Goal: Information Seeking & Learning: Check status

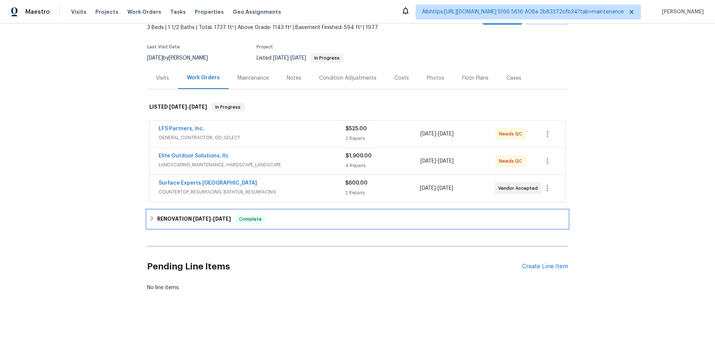
drag, startPoint x: 159, startPoint y: 212, endPoint x: 129, endPoint y: 196, distance: 34.7
click at [159, 215] on h6 "RENOVATION 8/18/25 - 9/8/25" at bounding box center [194, 219] width 74 height 9
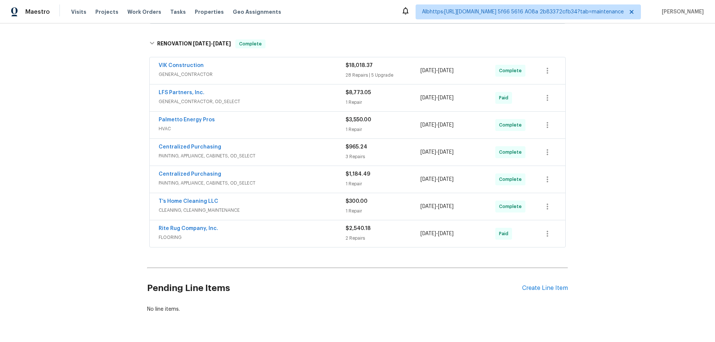
scroll to position [227, 0]
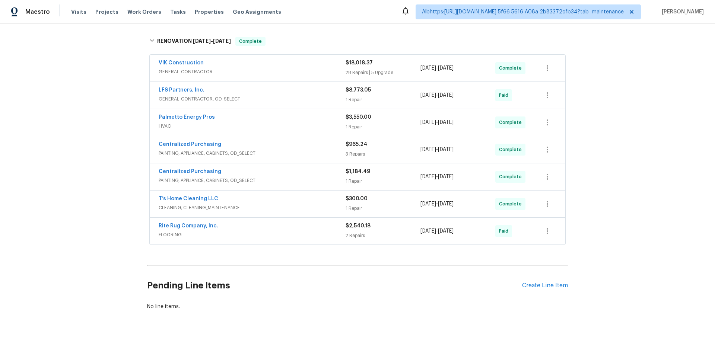
click at [115, 190] on div "Back to all projects 218 Woodhaven Rd, Easley, SC 29640 3 Beds | 1 1/2 Baths | …" at bounding box center [357, 182] width 715 height 319
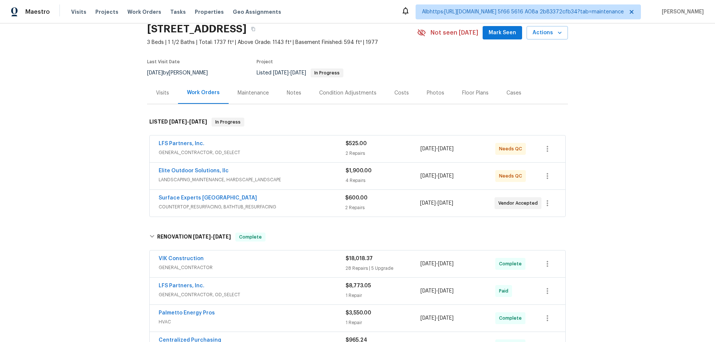
click at [444, 181] on div "9/11/2025 - 9/13/2025" at bounding box center [458, 176] width 75 height 18
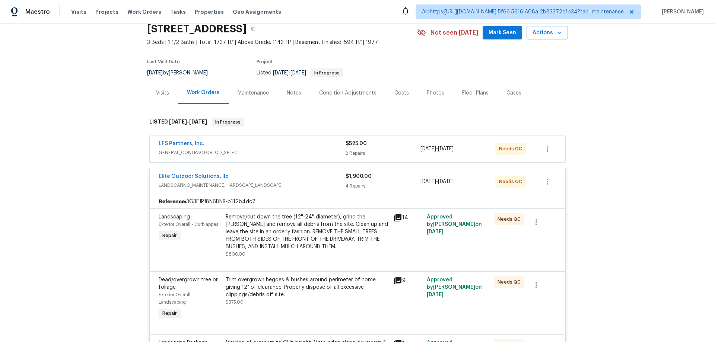
scroll to position [68, 0]
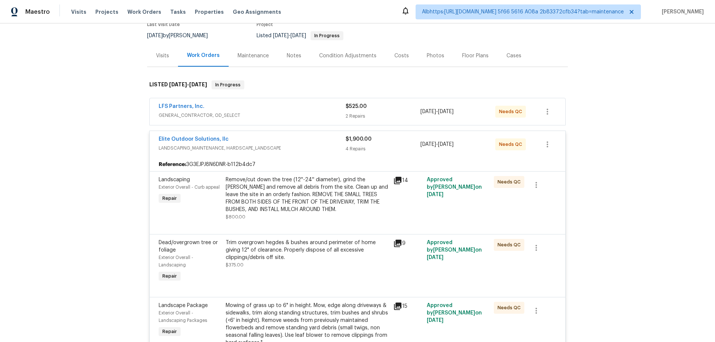
click at [298, 145] on span "LANDSCAPING_MAINTENANCE, HARDSCAPE_LANDSCAPE" at bounding box center [252, 148] width 187 height 7
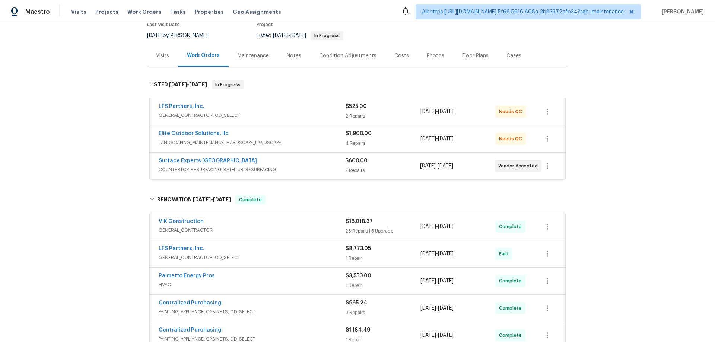
click at [391, 145] on div "4 Repairs" at bounding box center [383, 143] width 75 height 7
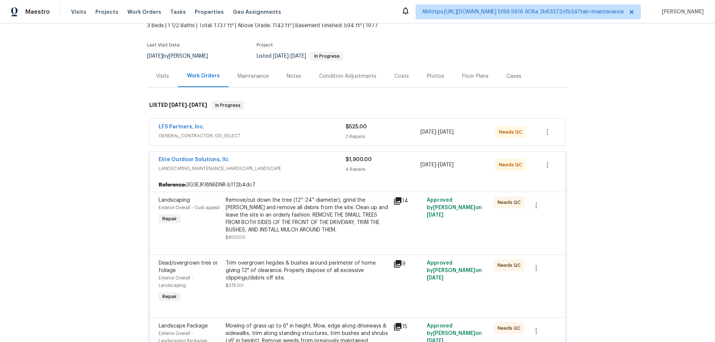
scroll to position [31, 0]
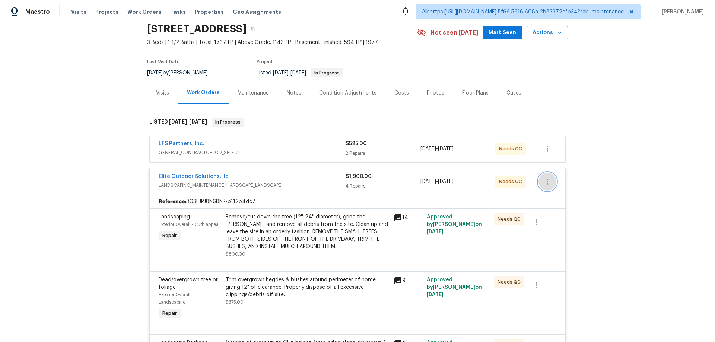
click at [553, 184] on button "button" at bounding box center [548, 182] width 18 height 18
click at [581, 178] on li "Edit" at bounding box center [576, 182] width 80 height 12
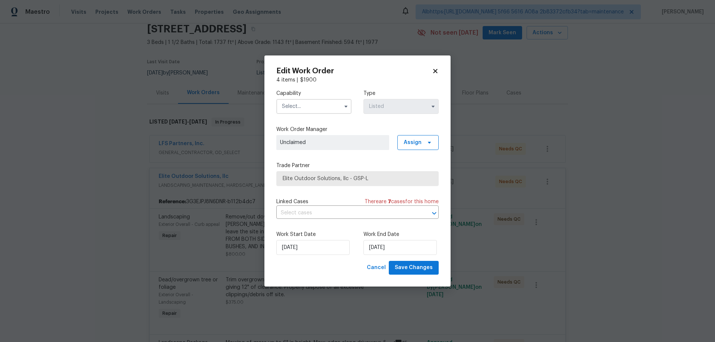
drag, startPoint x: 432, startPoint y: 72, endPoint x: 437, endPoint y: 74, distance: 5.5
click at [433, 73] on icon at bounding box center [435, 71] width 7 height 7
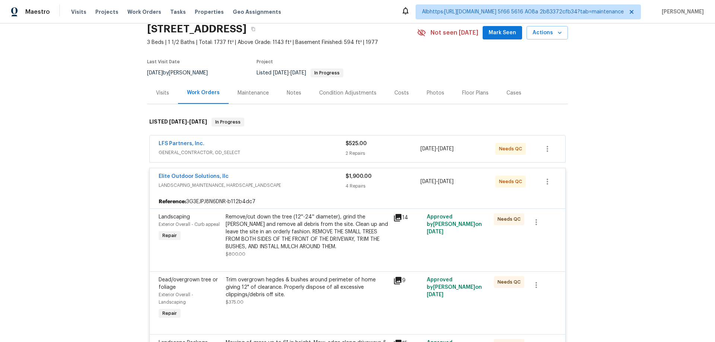
click at [298, 183] on span "LANDSCAPING_MAINTENANCE, HARDSCAPE_LANDSCAPE" at bounding box center [252, 185] width 187 height 7
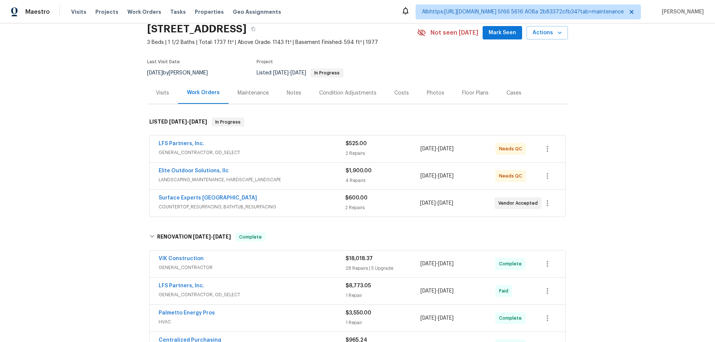
click at [604, 175] on div "Back to all projects 218 Woodhaven Rd, Easley, SC 29640 3 Beds | 1 1/2 Baths | …" at bounding box center [357, 182] width 715 height 319
click at [117, 209] on div "Back to all projects 218 Woodhaven Rd, Easley, SC 29640 3 Beds | 1 1/2 Baths | …" at bounding box center [357, 182] width 715 height 319
click at [88, 173] on div "Back to all projects 218 Woodhaven Rd, Easley, SC 29640 3 Beds | 1 1/2 Baths | …" at bounding box center [357, 182] width 715 height 319
click at [547, 179] on icon "button" at bounding box center [547, 176] width 9 height 9
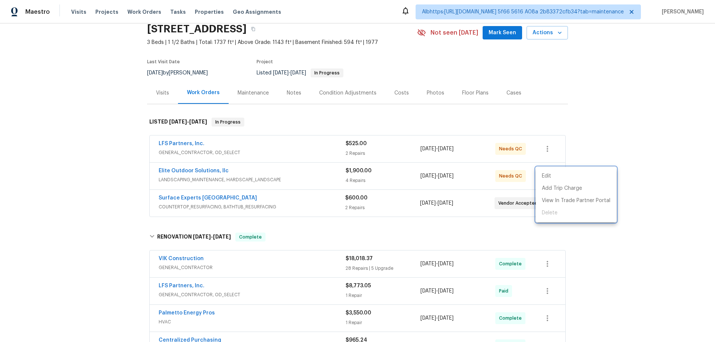
click at [363, 186] on div at bounding box center [357, 171] width 715 height 342
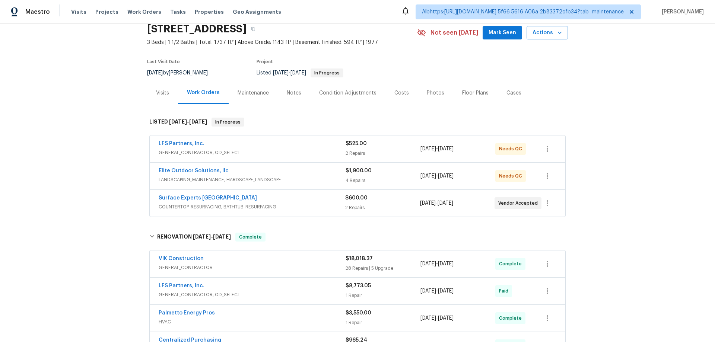
click at [387, 179] on div "4 Repairs" at bounding box center [383, 180] width 75 height 7
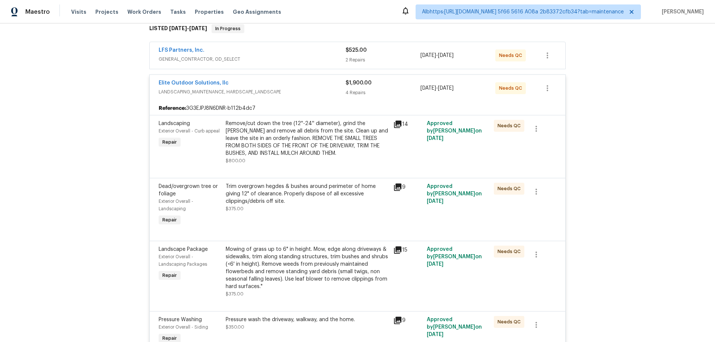
scroll to position [112, 0]
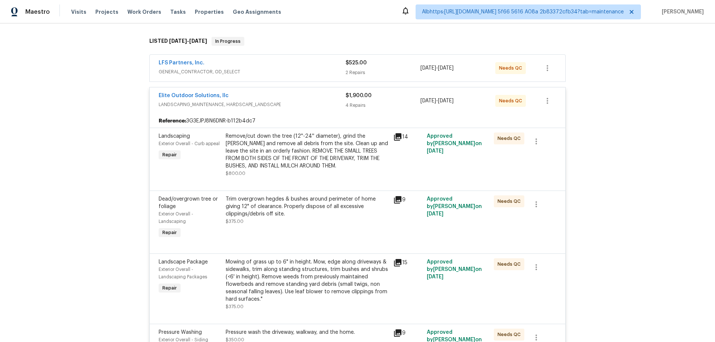
click at [310, 106] on span "LANDSCAPING_MAINTENANCE, HARDSCAPE_LANDSCAPE" at bounding box center [252, 104] width 187 height 7
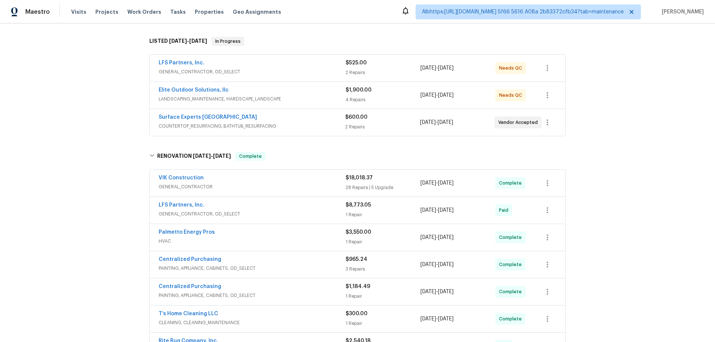
click at [383, 90] on div "$1,900.00" at bounding box center [383, 89] width 75 height 7
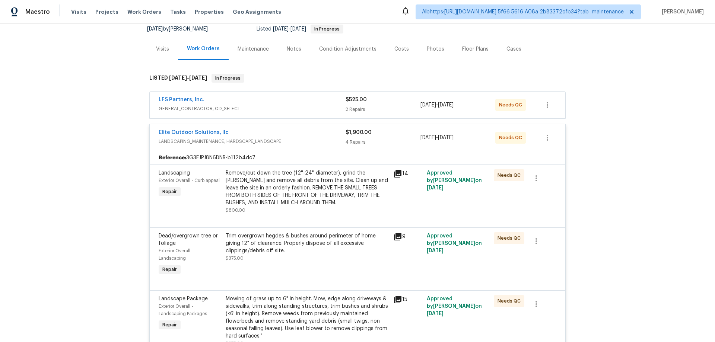
scroll to position [75, 0]
click at [314, 140] on span "LANDSCAPING_MAINTENANCE, HARDSCAPE_LANDSCAPE" at bounding box center [252, 141] width 187 height 7
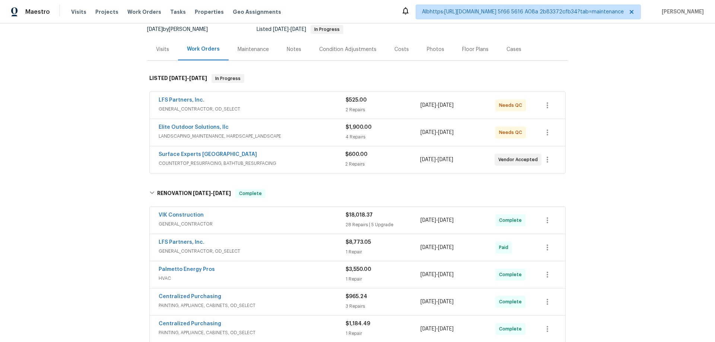
click at [396, 136] on div "4 Repairs" at bounding box center [383, 136] width 75 height 7
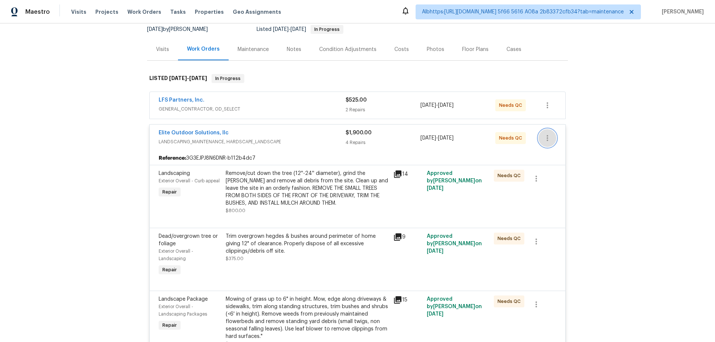
click at [547, 140] on icon "button" at bounding box center [547, 138] width 9 height 9
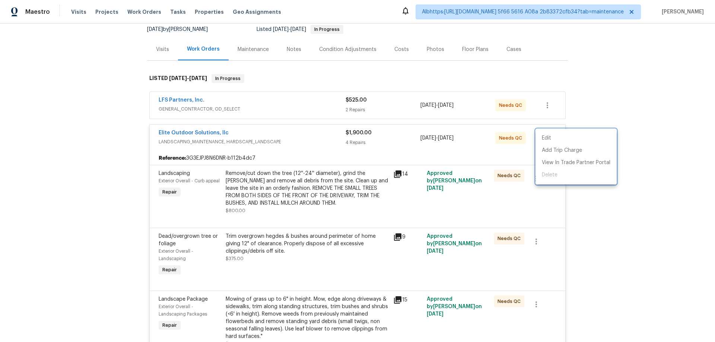
click at [640, 139] on div at bounding box center [357, 171] width 715 height 342
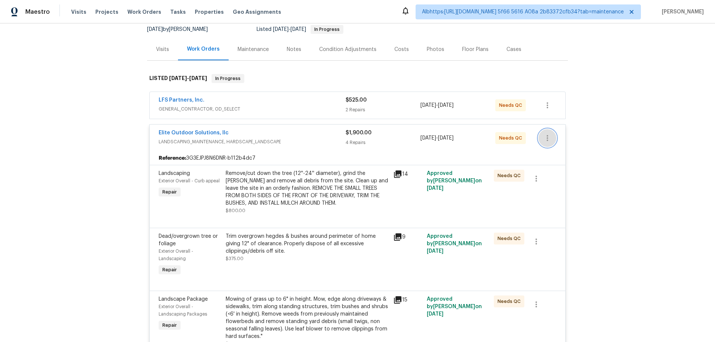
click at [551, 140] on button "button" at bounding box center [548, 138] width 18 height 18
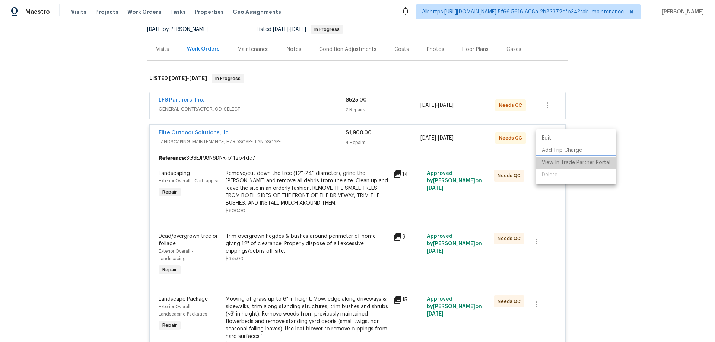
click at [555, 158] on li "View In Trade Partner Portal" at bounding box center [576, 163] width 80 height 12
click at [396, 139] on div at bounding box center [357, 171] width 715 height 342
click at [382, 140] on div "4 Repairs" at bounding box center [383, 142] width 75 height 7
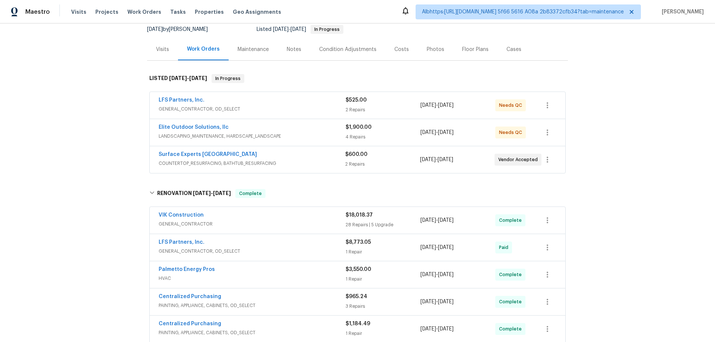
click at [406, 136] on div "4 Repairs" at bounding box center [383, 136] width 75 height 7
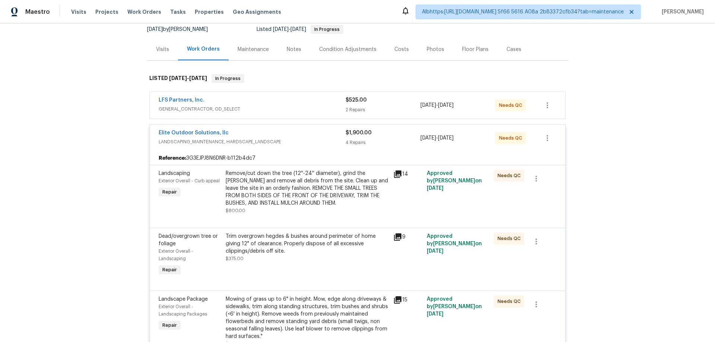
drag, startPoint x: 459, startPoint y: 150, endPoint x: 418, endPoint y: 151, distance: 41.8
click at [418, 151] on div "Elite Outdoor Solutions, llc LANDSCAPING_MAINTENANCE, HARDSCAPE_LANDSCAPE $1,90…" at bounding box center [358, 138] width 416 height 27
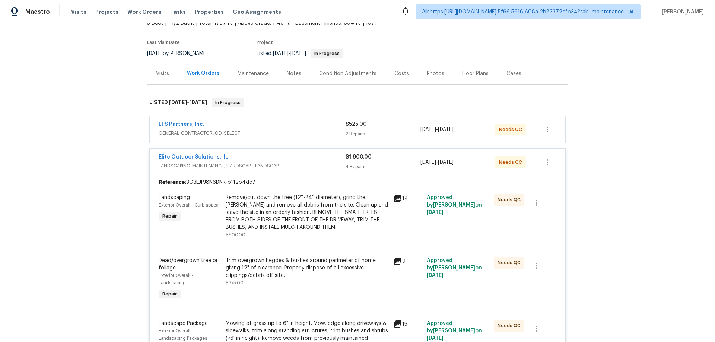
scroll to position [37, 0]
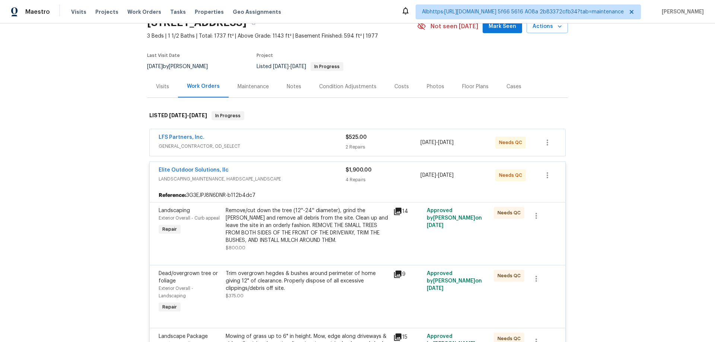
click at [311, 176] on span "LANDSCAPING_MAINTENANCE, HARDSCAPE_LANDSCAPE" at bounding box center [252, 179] width 187 height 7
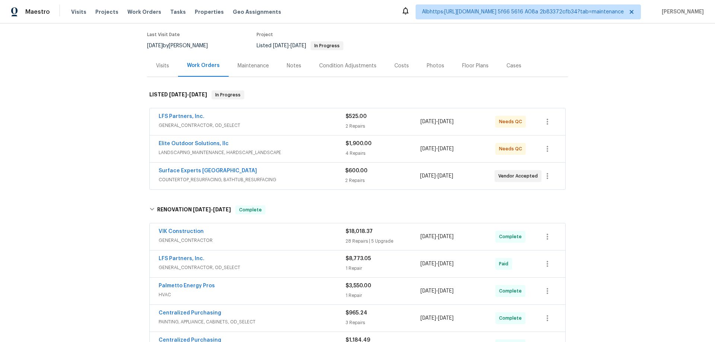
scroll to position [75, 0]
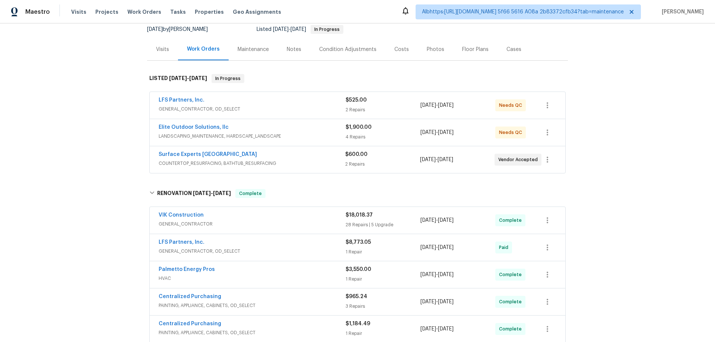
click at [401, 132] on div "$1,900.00 4 Repairs" at bounding box center [383, 133] width 75 height 18
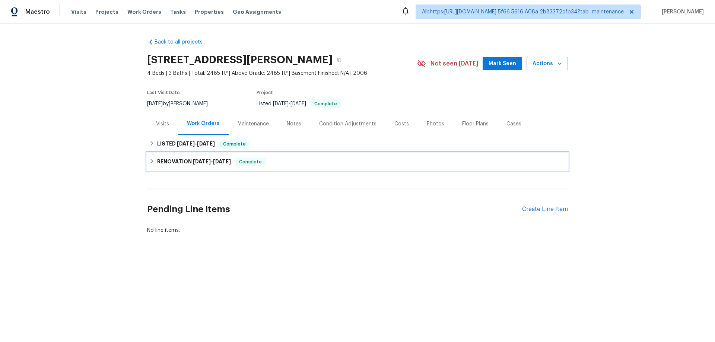
click at [157, 161] on h6 "RENOVATION [DATE] - [DATE]" at bounding box center [194, 162] width 74 height 9
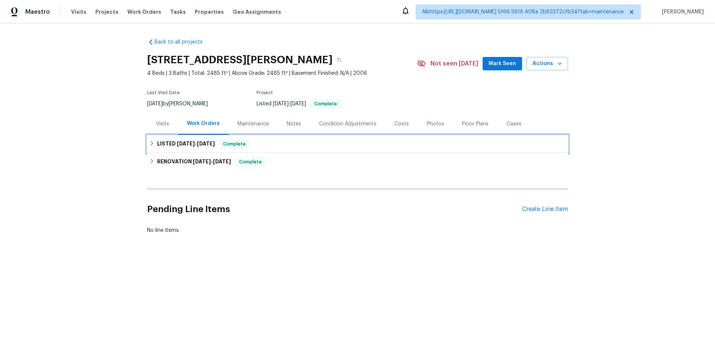
click at [157, 151] on div "LISTED 9/12/25 - 9/13/25 Complete" at bounding box center [357, 144] width 421 height 18
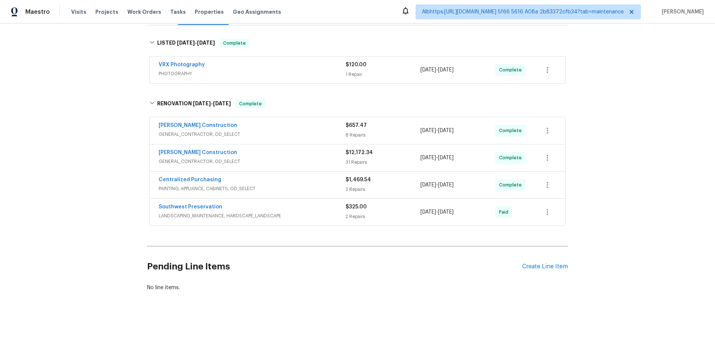
scroll to position [115, 0]
click at [80, 173] on div "Back to all projects 30941 N Karen Ave, San Tan Valley, AZ 85143 4 Beds | 3 Bat…" at bounding box center [357, 182] width 715 height 319
click at [44, 228] on div "Back to all projects 30941 N Karen Ave, San Tan Valley, AZ 85143 4 Beds | 3 Bat…" at bounding box center [357, 182] width 715 height 319
click at [437, 213] on div "9/3/2025 - 9/9/2025" at bounding box center [458, 212] width 75 height 18
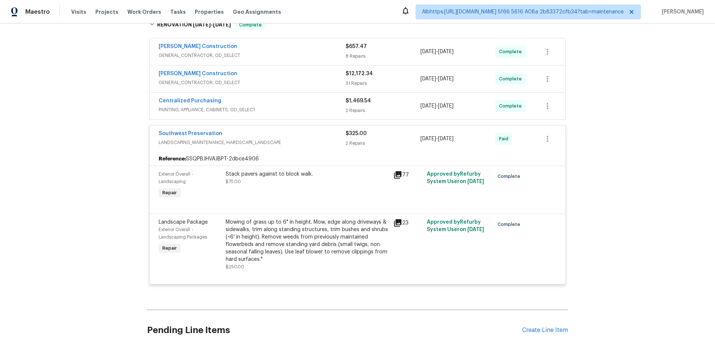
scroll to position [190, 0]
click at [544, 141] on icon "button" at bounding box center [547, 138] width 9 height 9
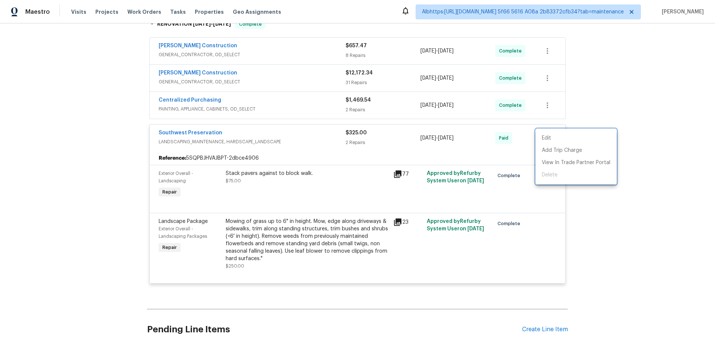
click at [522, 134] on div at bounding box center [357, 171] width 715 height 342
click at [545, 137] on icon "button" at bounding box center [547, 138] width 9 height 9
click at [264, 149] on div at bounding box center [357, 171] width 715 height 342
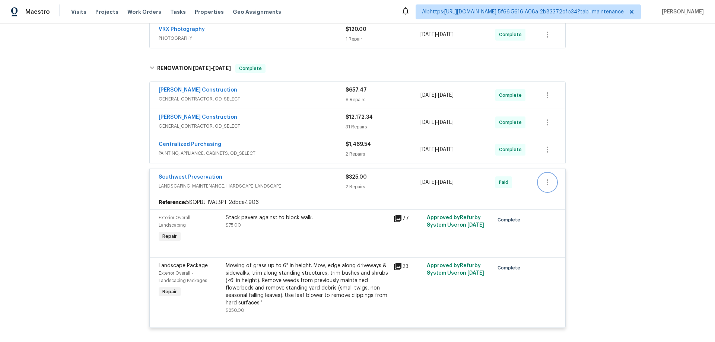
scroll to position [149, 0]
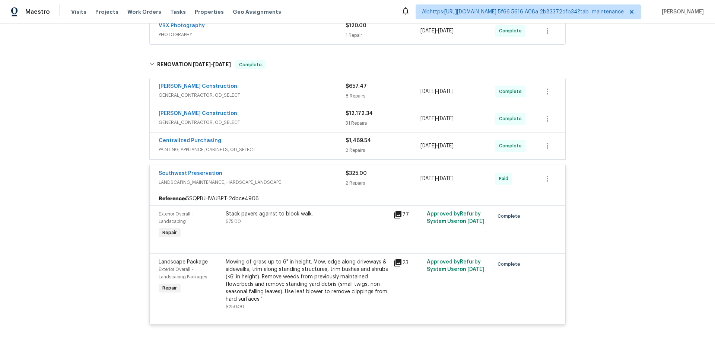
click at [60, 185] on div "Back to all projects 30941 N Karen Ave, San Tan Valley, AZ 85143 4 Beds | 3 Bat…" at bounding box center [357, 182] width 715 height 319
click at [291, 193] on div "Reference: 5SQPBJHVAJBPT-2dbce4906" at bounding box center [358, 198] width 416 height 13
click at [280, 181] on span "LANDSCAPING_MAINTENANCE, HARDSCAPE_LANDSCAPE" at bounding box center [252, 182] width 187 height 7
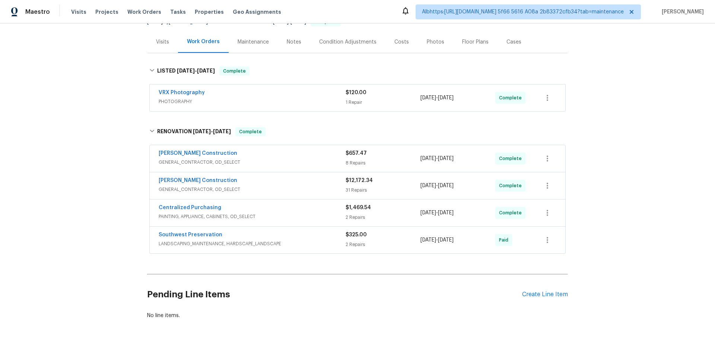
scroll to position [112, 0]
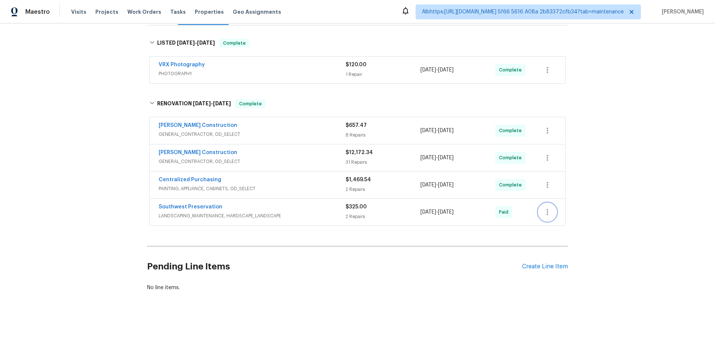
click at [548, 212] on icon "button" at bounding box center [547, 212] width 9 height 9
click at [513, 219] on div at bounding box center [357, 171] width 715 height 342
click at [358, 217] on div "2 Repairs" at bounding box center [383, 216] width 75 height 7
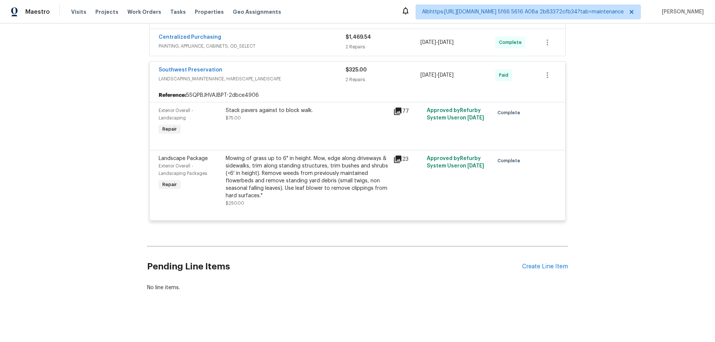
scroll to position [258, 0]
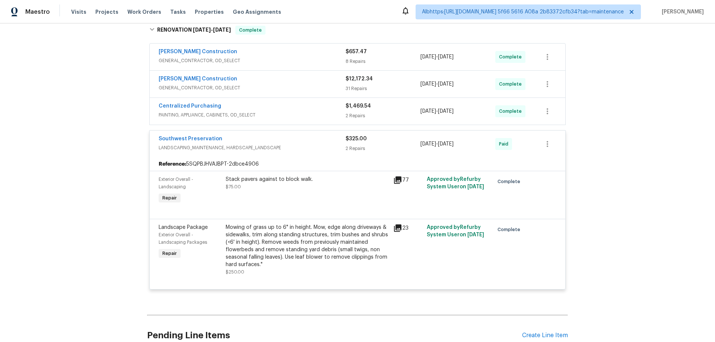
click at [379, 145] on div "2 Repairs" at bounding box center [383, 148] width 75 height 7
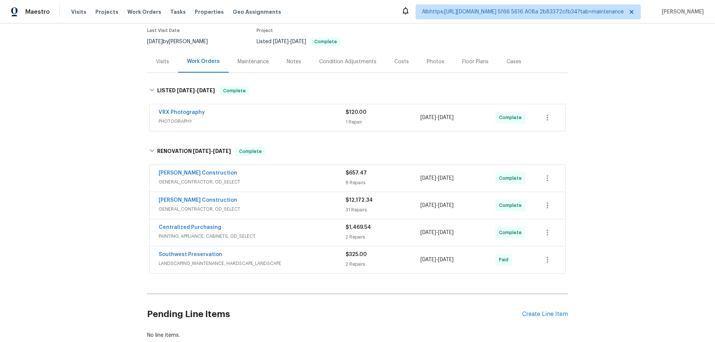
scroll to position [37, 0]
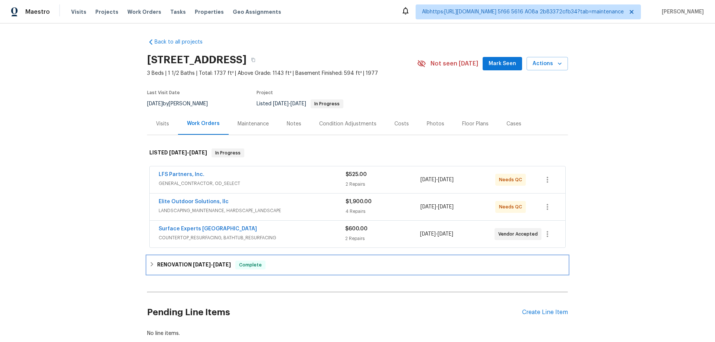
click at [187, 269] on h6 "RENOVATION 8/18/25 - 9/8/25" at bounding box center [194, 265] width 74 height 9
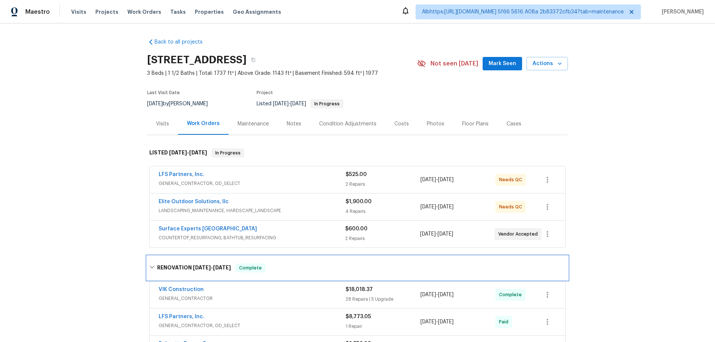
scroll to position [186, 0]
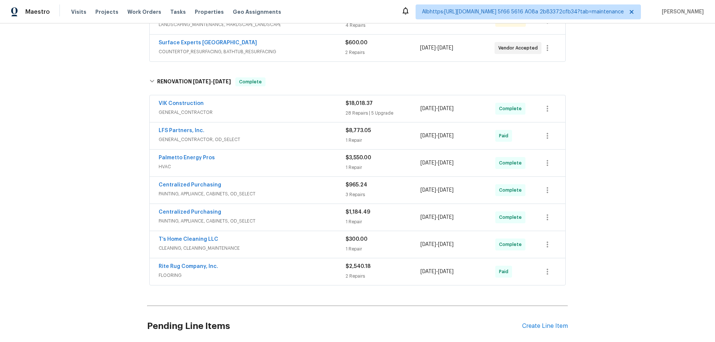
click at [95, 219] on div "Back to all projects 218 Woodhaven Rd, Easley, SC 29640 3 Beds | 1 1/2 Baths | …" at bounding box center [357, 182] width 715 height 319
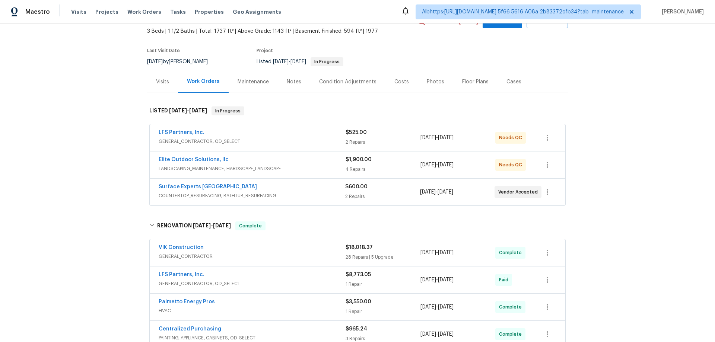
scroll to position [0, 0]
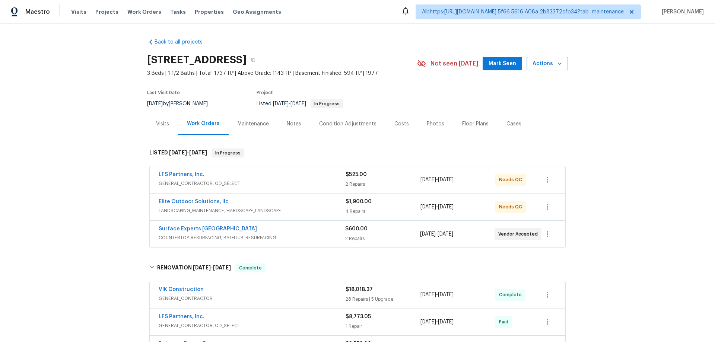
click at [65, 220] on div "Back to all projects 218 Woodhaven Rd, Easley, SC 29640 3 Beds | 1 1/2 Baths | …" at bounding box center [357, 182] width 715 height 319
click at [389, 213] on div "4 Repairs" at bounding box center [383, 211] width 75 height 7
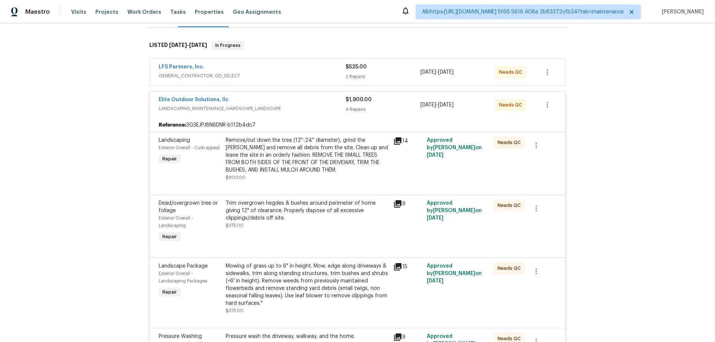
scroll to position [112, 0]
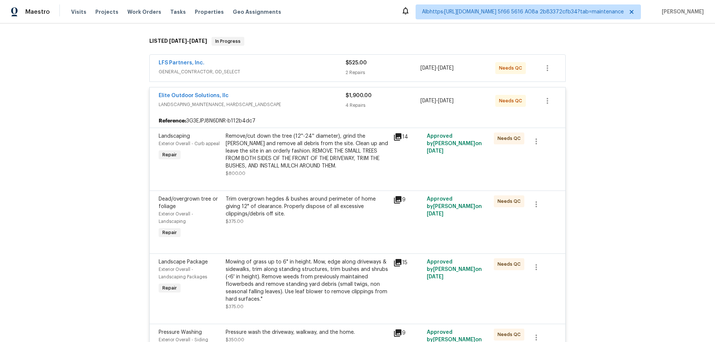
click at [380, 103] on div "4 Repairs" at bounding box center [383, 105] width 75 height 7
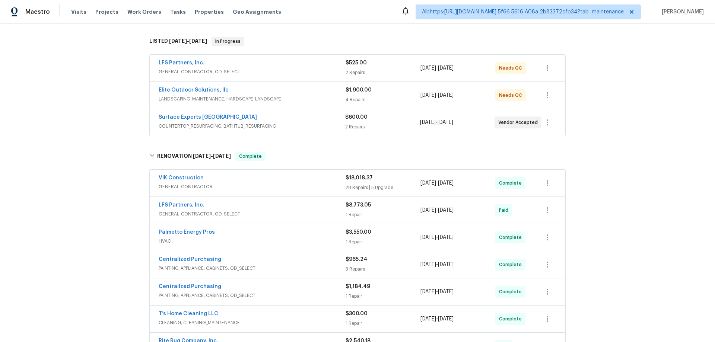
click at [380, 103] on div "4 Repairs" at bounding box center [383, 99] width 75 height 7
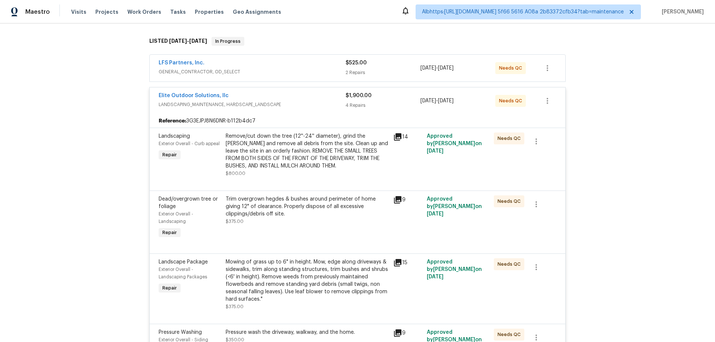
click at [389, 100] on div "$1,900.00 4 Repairs" at bounding box center [383, 101] width 75 height 18
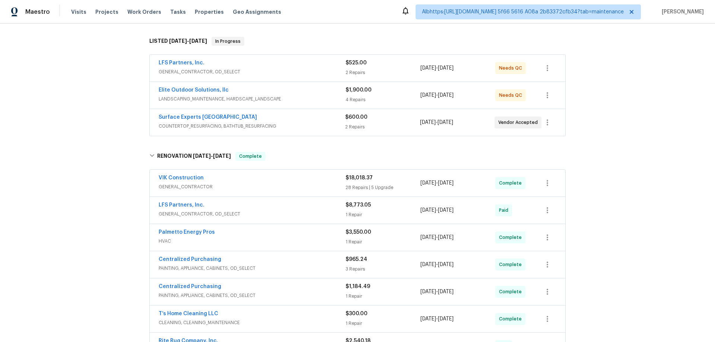
click at [399, 97] on div "4 Repairs" at bounding box center [383, 99] width 75 height 7
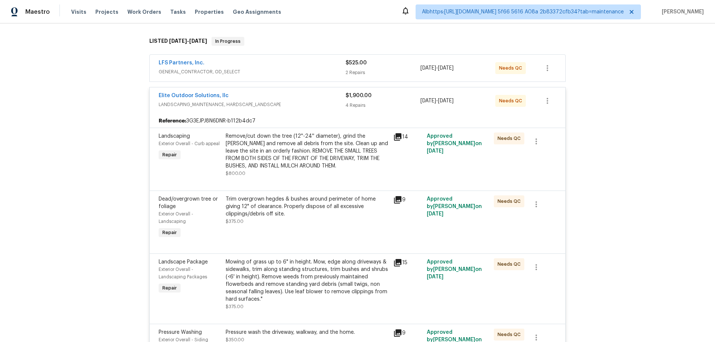
click at [380, 102] on div "4 Repairs" at bounding box center [383, 105] width 75 height 7
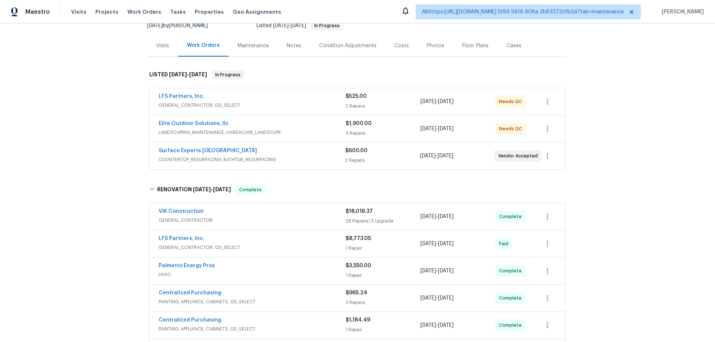
scroll to position [37, 0]
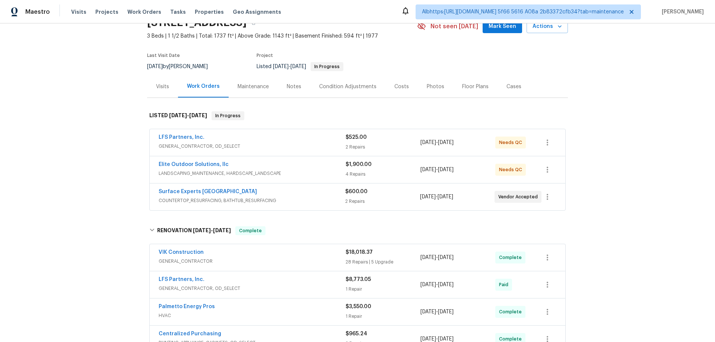
click at [92, 212] on div "Back to all projects 218 Woodhaven Rd, Easley, SC 29640 3 Beds | 1 1/2 Baths | …" at bounding box center [357, 182] width 715 height 319
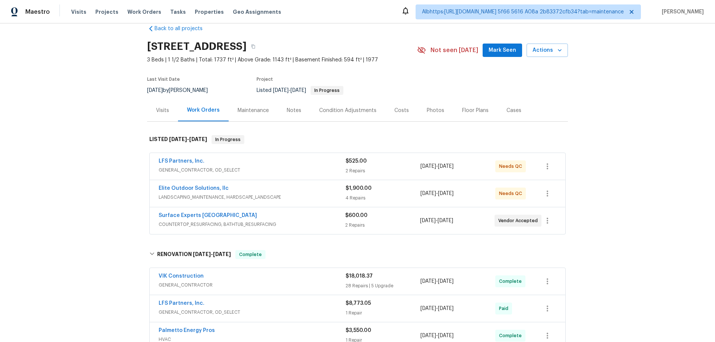
scroll to position [0, 0]
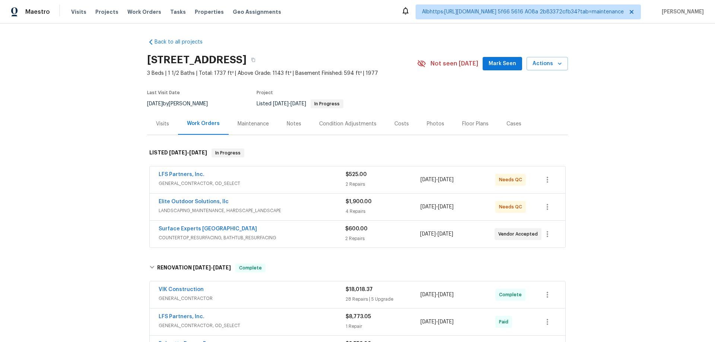
click at [83, 210] on div "Back to all projects 218 Woodhaven Rd, Easley, SC 29640 3 Beds | 1 1/2 Baths | …" at bounding box center [357, 182] width 715 height 319
click at [293, 202] on div "Elite Outdoor Solutions, llc" at bounding box center [252, 202] width 187 height 9
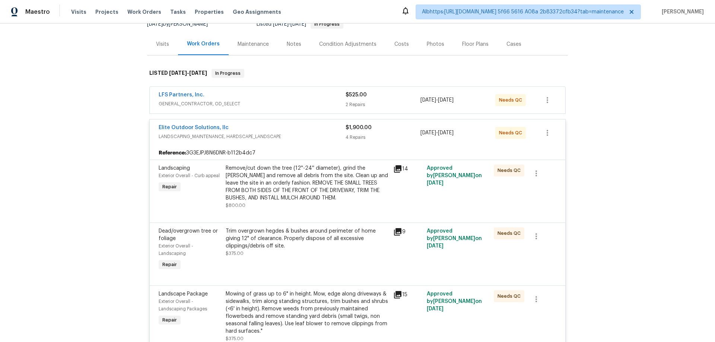
scroll to position [112, 0]
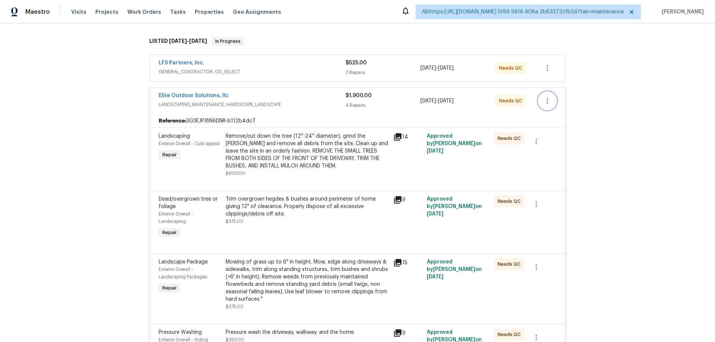
click at [547, 101] on icon "button" at bounding box center [547, 101] width 1 height 6
click at [649, 121] on div at bounding box center [357, 171] width 715 height 342
click at [550, 103] on button "button" at bounding box center [548, 101] width 18 height 18
click at [658, 108] on div at bounding box center [357, 171] width 715 height 342
click at [547, 97] on icon "button" at bounding box center [547, 101] width 9 height 9
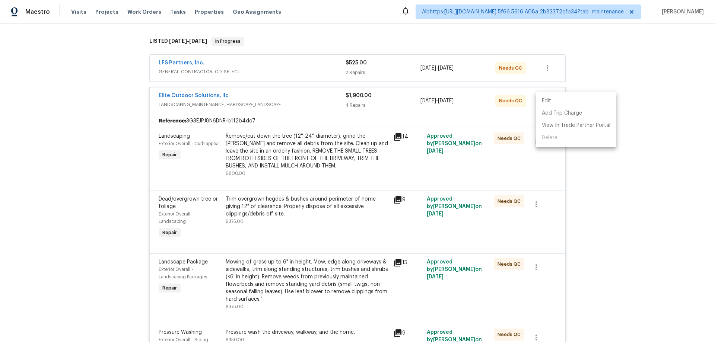
click at [548, 98] on li "Edit" at bounding box center [576, 101] width 80 height 12
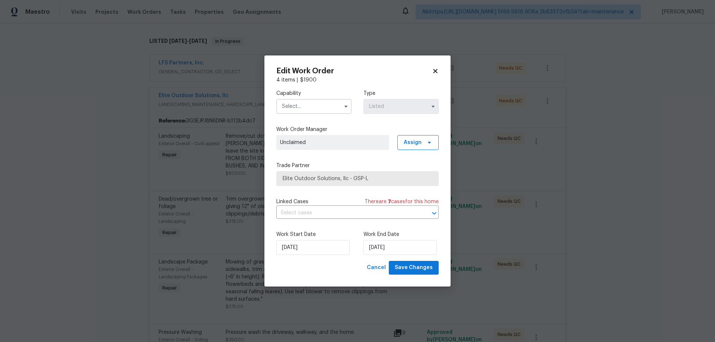
click at [434, 71] on icon at bounding box center [435, 71] width 7 height 7
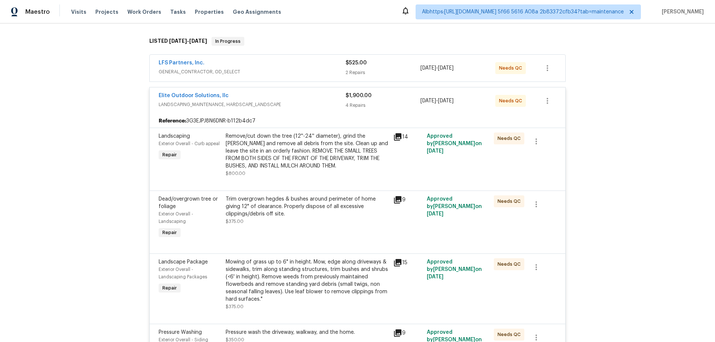
click at [626, 136] on div "Back to all projects 218 Woodhaven Rd, Easley, SC 29640 3 Beds | 1 1/2 Baths | …" at bounding box center [357, 182] width 715 height 319
click at [303, 101] on span "LANDSCAPING_MAINTENANCE, HARDSCAPE_LANDSCAPE" at bounding box center [252, 104] width 187 height 7
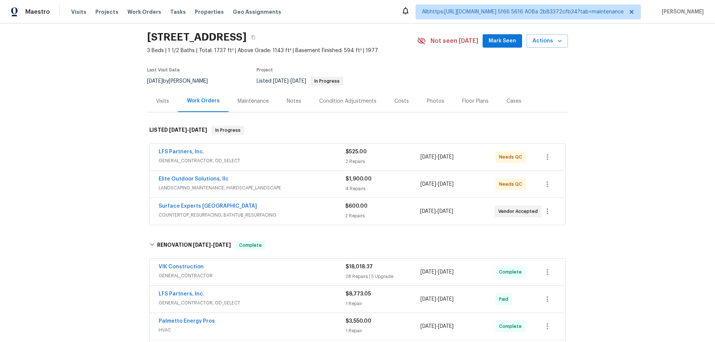
scroll to position [0, 0]
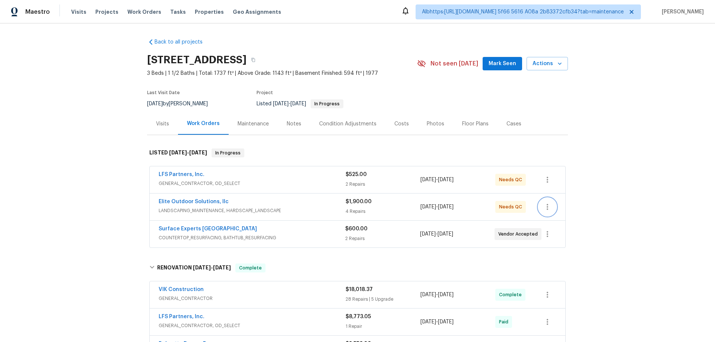
click at [543, 207] on icon "button" at bounding box center [547, 207] width 9 height 9
click at [564, 206] on li "Edit" at bounding box center [576, 207] width 80 height 12
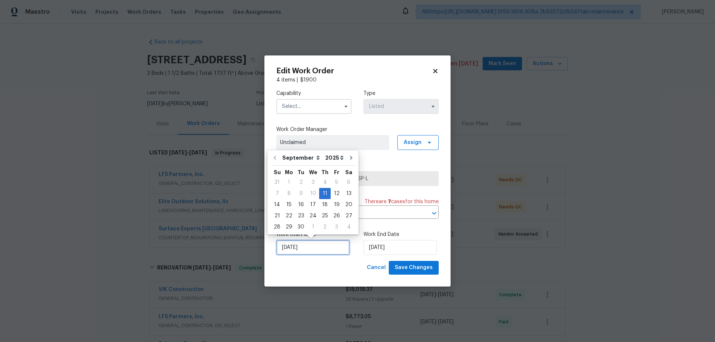
click at [322, 247] on input "[DATE]" at bounding box center [312, 247] width 73 height 15
click at [421, 158] on div "Capability Type Listed Work Order Manager Unclaimed Assign Trade Partner Elite …" at bounding box center [357, 172] width 162 height 177
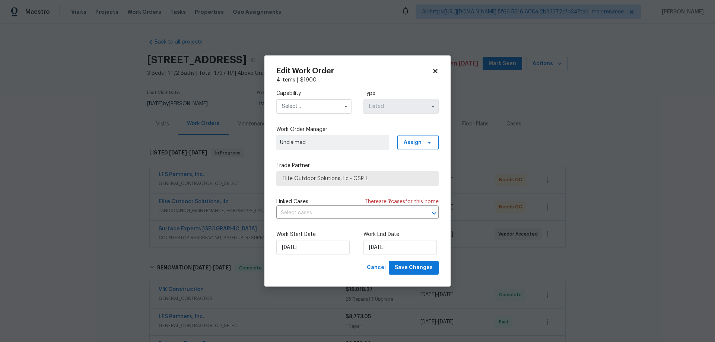
click at [433, 70] on icon at bounding box center [435, 71] width 7 height 7
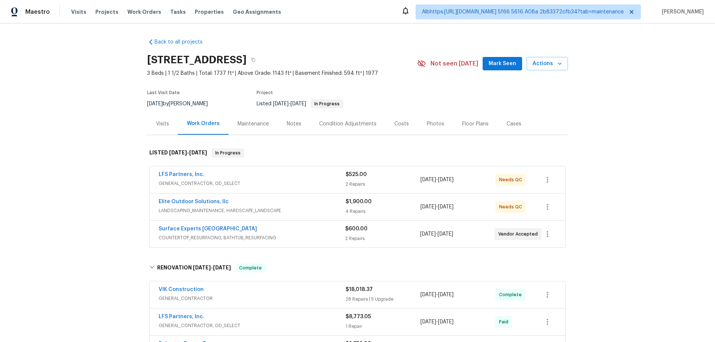
click at [606, 105] on div "Back to all projects 218 Woodhaven Rd, Easley, SC 29640 3 Beds | 1 1/2 Baths | …" at bounding box center [357, 182] width 715 height 319
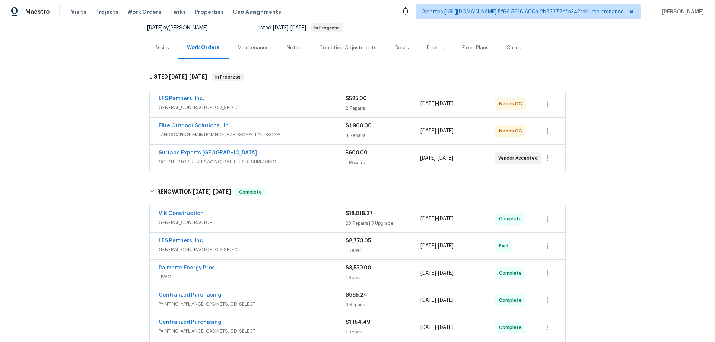
scroll to position [75, 0]
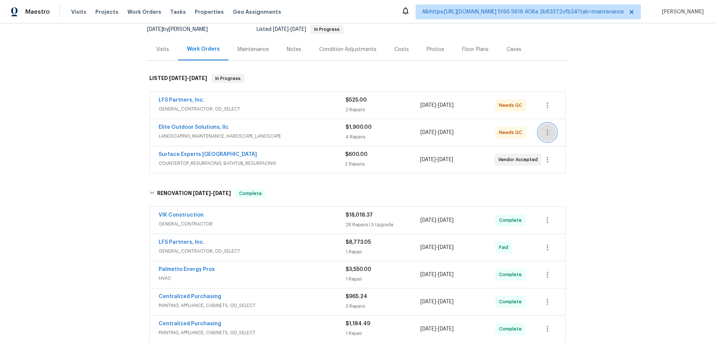
click at [547, 135] on icon "button" at bounding box center [547, 132] width 9 height 9
click at [637, 129] on div at bounding box center [357, 171] width 715 height 342
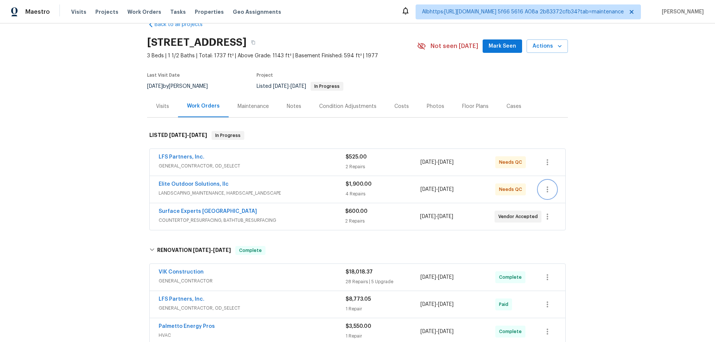
scroll to position [0, 0]
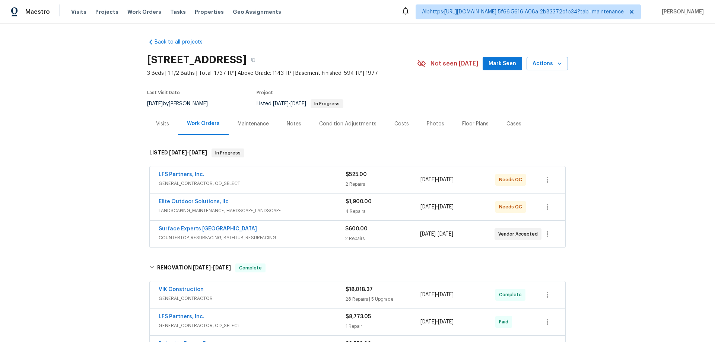
click at [102, 140] on div "Back to all projects 218 Woodhaven Rd, Easley, SC 29640 3 Beds | 1 1/2 Baths | …" at bounding box center [357, 182] width 715 height 319
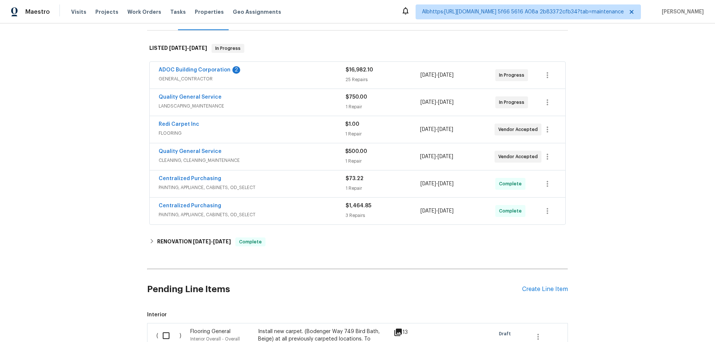
scroll to position [149, 0]
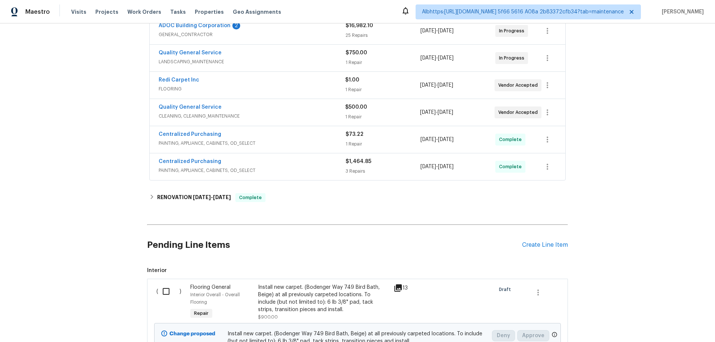
click at [79, 183] on div "Back to all projects [STREET_ADDRESS] 3 Beds | 2 Baths | Total: 1687 ft² | Abov…" at bounding box center [357, 182] width 715 height 319
click at [162, 198] on h6 "RENOVATION [DATE] - [DATE]" at bounding box center [194, 197] width 74 height 9
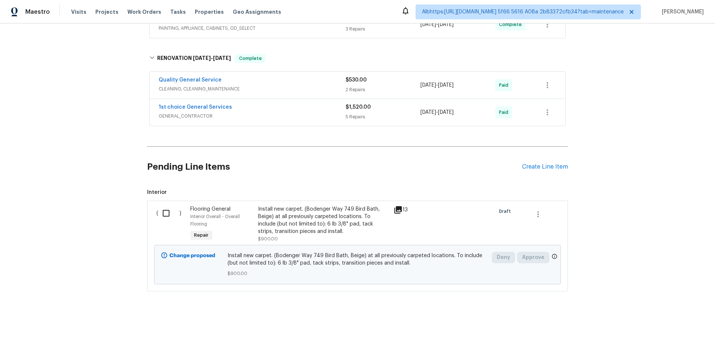
scroll to position [296, 0]
click at [69, 182] on div "Back to all projects [STREET_ADDRESS] 3 Beds | 2 Baths | Total: 1687 ft² | Abov…" at bounding box center [357, 182] width 715 height 319
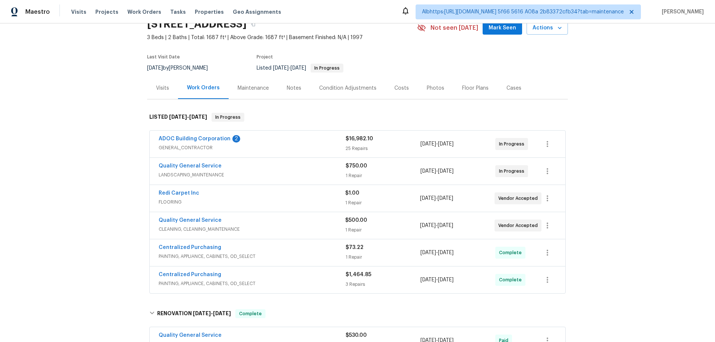
scroll to position [37, 0]
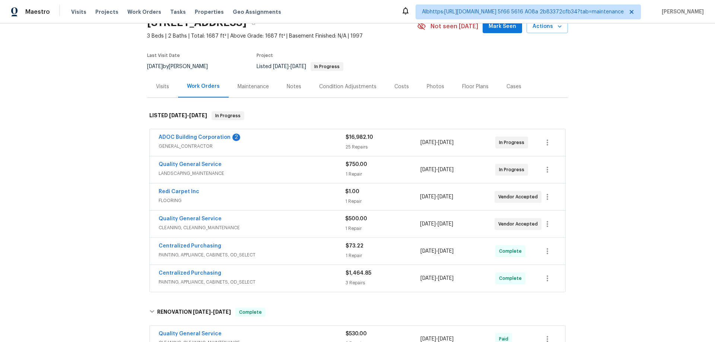
click at [162, 89] on div "Visits" at bounding box center [162, 86] width 13 height 7
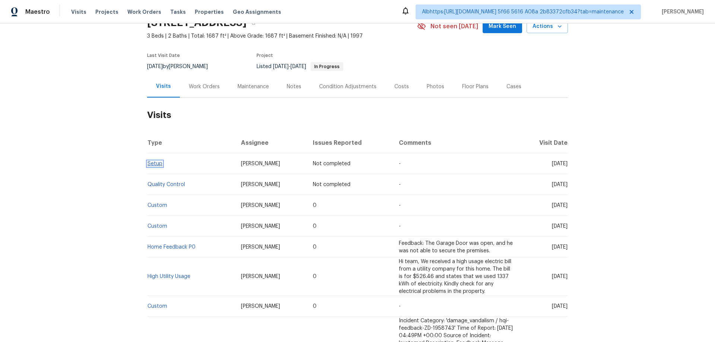
click at [150, 164] on link "Setup" at bounding box center [155, 163] width 15 height 5
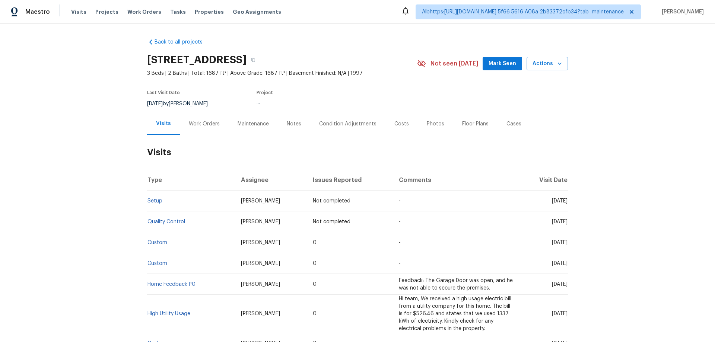
click at [193, 127] on div "Work Orders" at bounding box center [204, 123] width 31 height 7
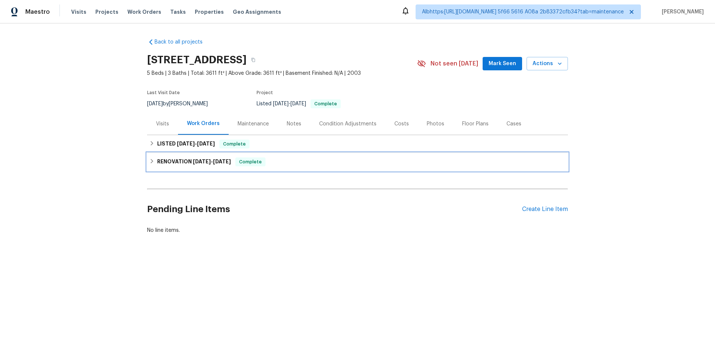
click at [165, 163] on h6 "RENOVATION [DATE] - [DATE]" at bounding box center [194, 162] width 74 height 9
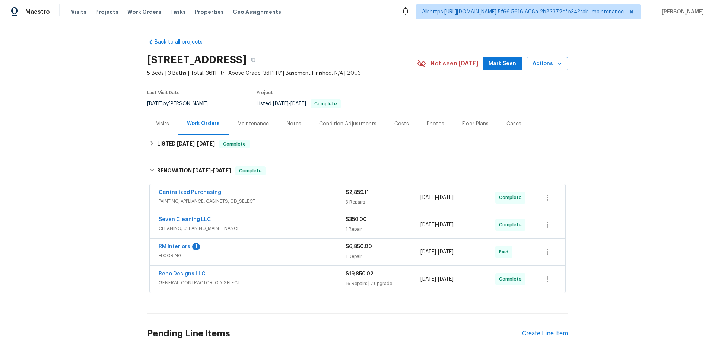
click at [154, 150] on div "LISTED [DATE] - [DATE] Complete" at bounding box center [357, 144] width 421 height 18
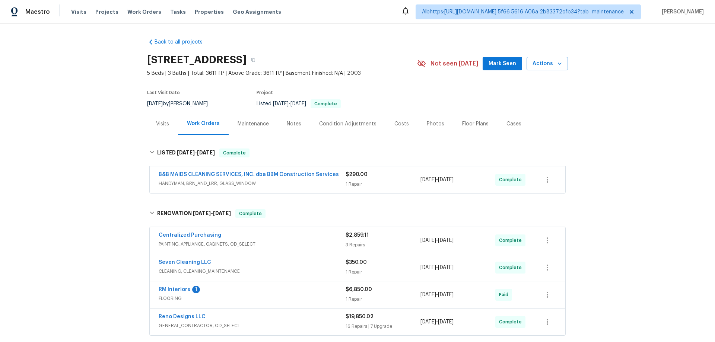
click at [88, 188] on div "Back to all projects [STREET_ADDRESS] 5 Beds | 3 Baths | Total: 3611 ft² | Abov…" at bounding box center [357, 182] width 715 height 319
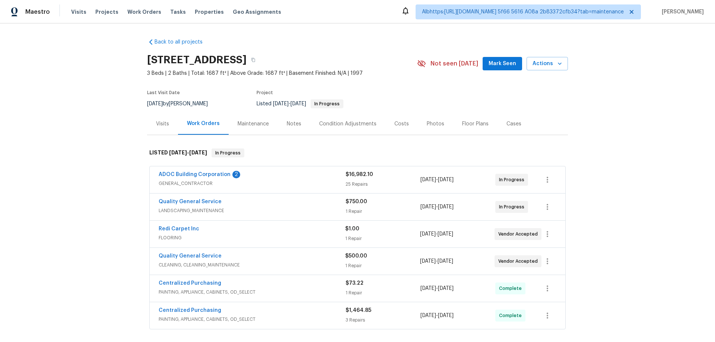
click at [90, 177] on div "Back to all projects [STREET_ADDRESS] 3 Beds | 2 Baths | Total: 1687 ft² | Abov…" at bounding box center [357, 182] width 715 height 319
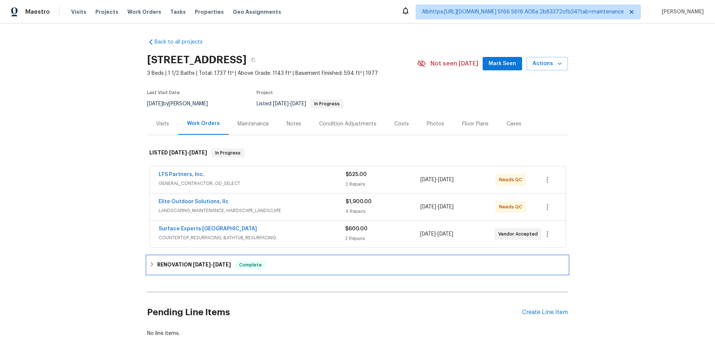
click at [161, 262] on h6 "RENOVATION [DATE] - [DATE]" at bounding box center [194, 265] width 74 height 9
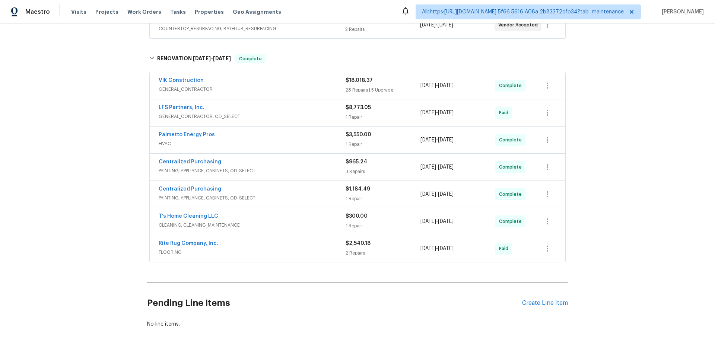
click at [115, 229] on div "Back to all projects [STREET_ADDRESS] 3 Beds | 1 1/2 Baths | Total: 1737 ft² | …" at bounding box center [357, 182] width 715 height 319
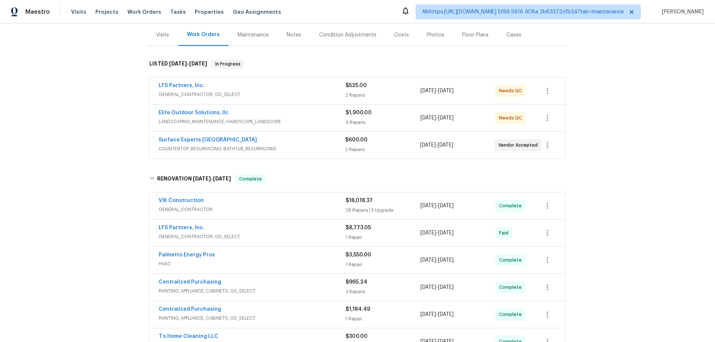
scroll to position [60, 0]
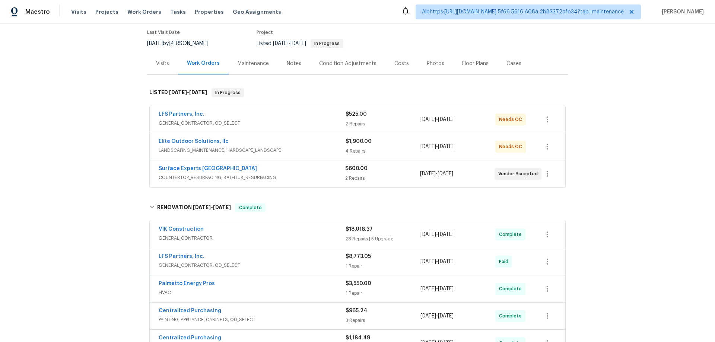
click at [102, 236] on div "Back to all projects [STREET_ADDRESS] 3 Beds | 1 1/2 Baths | Total: 1737 ft² | …" at bounding box center [357, 182] width 715 height 319
drag, startPoint x: 593, startPoint y: 82, endPoint x: 293, endPoint y: 61, distance: 300.7
click at [591, 81] on div "Back to all projects [STREET_ADDRESS] 3 Beds | 1 1/2 Baths | Total: 1737 ft² | …" at bounding box center [357, 182] width 715 height 319
drag, startPoint x: 610, startPoint y: 232, endPoint x: 484, endPoint y: 245, distance: 127.0
click at [607, 233] on div "Back to all projects [STREET_ADDRESS] 3 Beds | 1 1/2 Baths | Total: 1737 ft² | …" at bounding box center [357, 182] width 715 height 319
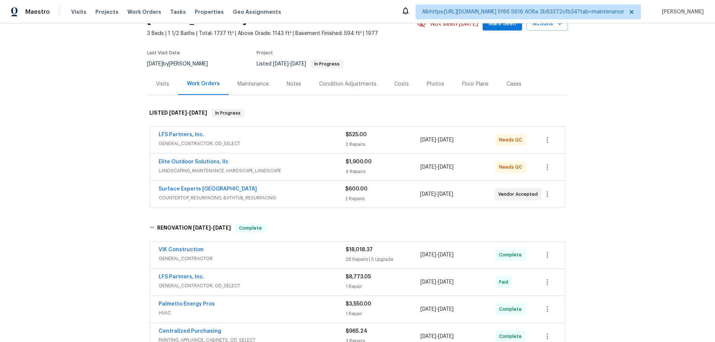
scroll to position [0, 0]
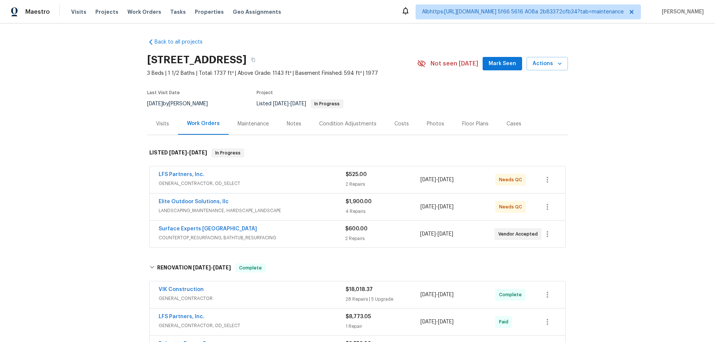
click at [643, 134] on div "Back to all projects [STREET_ADDRESS] 3 Beds | 1 1/2 Baths | Total: 1737 ft² | …" at bounding box center [357, 182] width 715 height 319
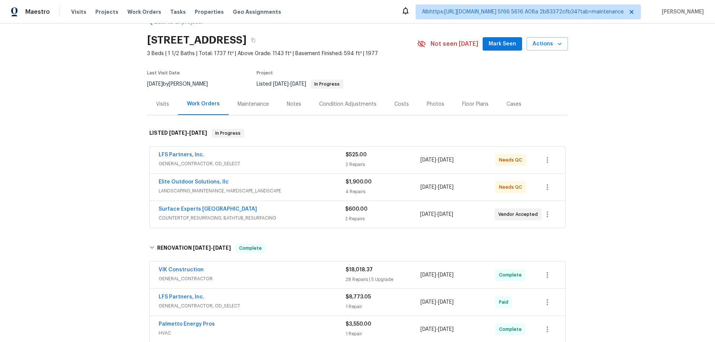
scroll to position [37, 0]
